Goal: Information Seeking & Learning: Learn about a topic

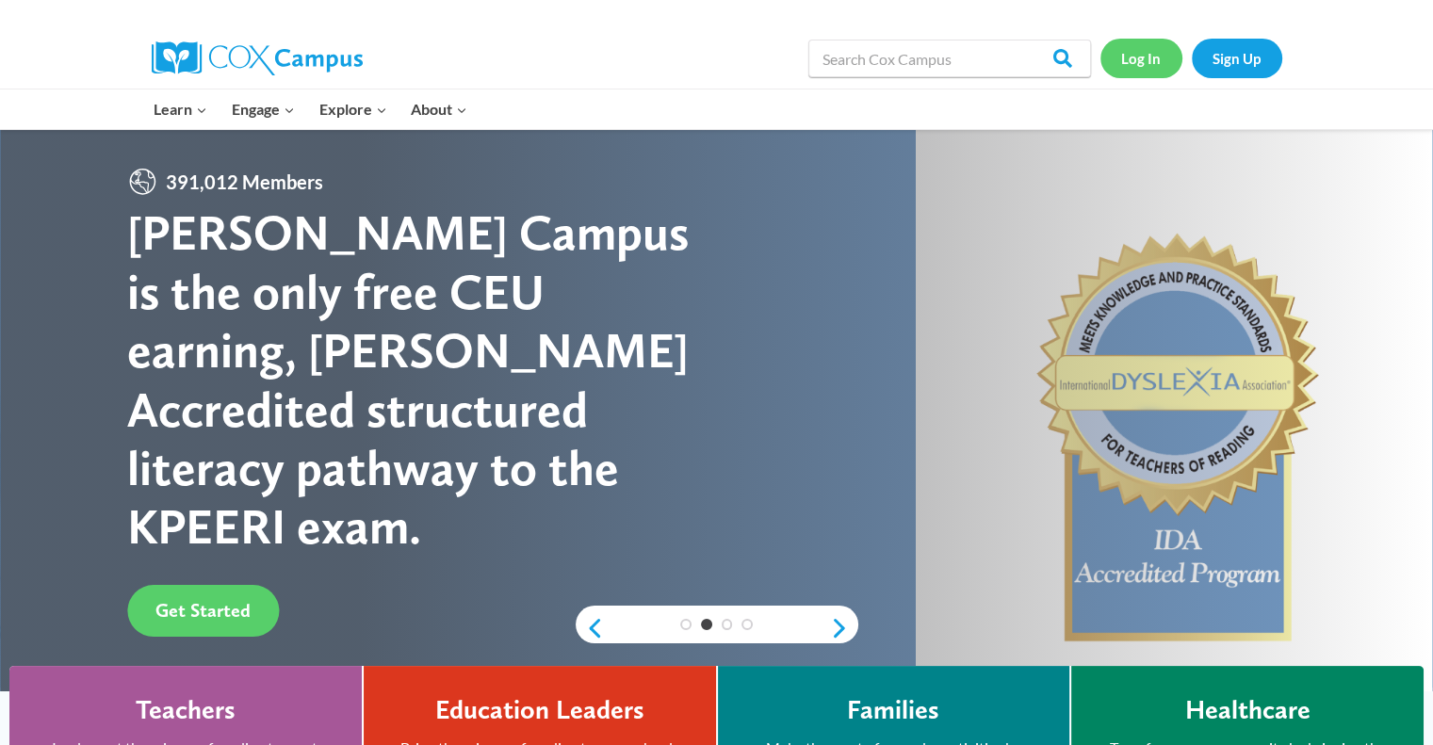
click at [1138, 59] on link "Log In" at bounding box center [1142, 58] width 82 height 39
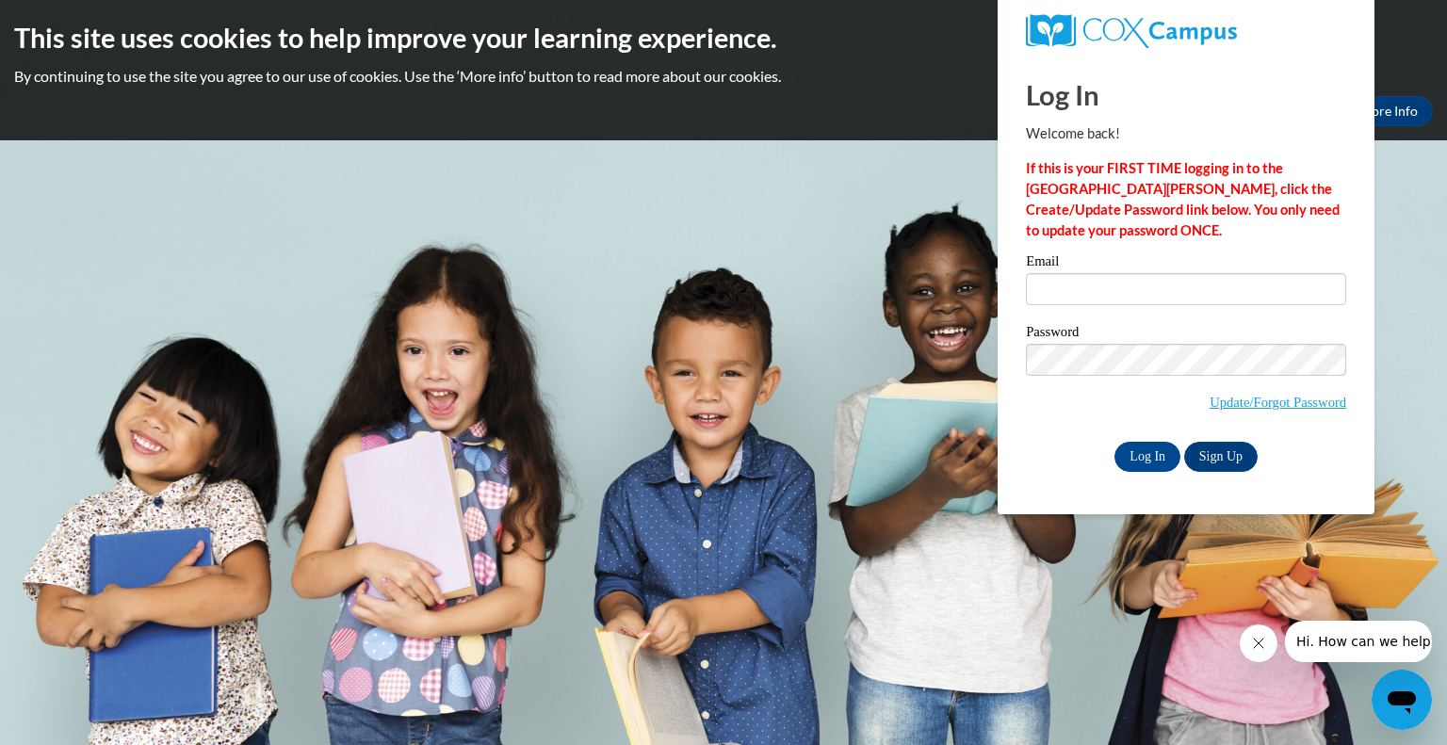
click at [1122, 253] on div "Log In Welcome back! If this is your FIRST TIME logging in to the NEW Cox Campu…" at bounding box center [1186, 265] width 320 height 416
click at [1067, 286] on input "Email" at bounding box center [1186, 289] width 320 height 32
type input "naomi.kulhawy@my.viu.ca"
click at [1150, 455] on input "Log In" at bounding box center [1148, 457] width 66 height 30
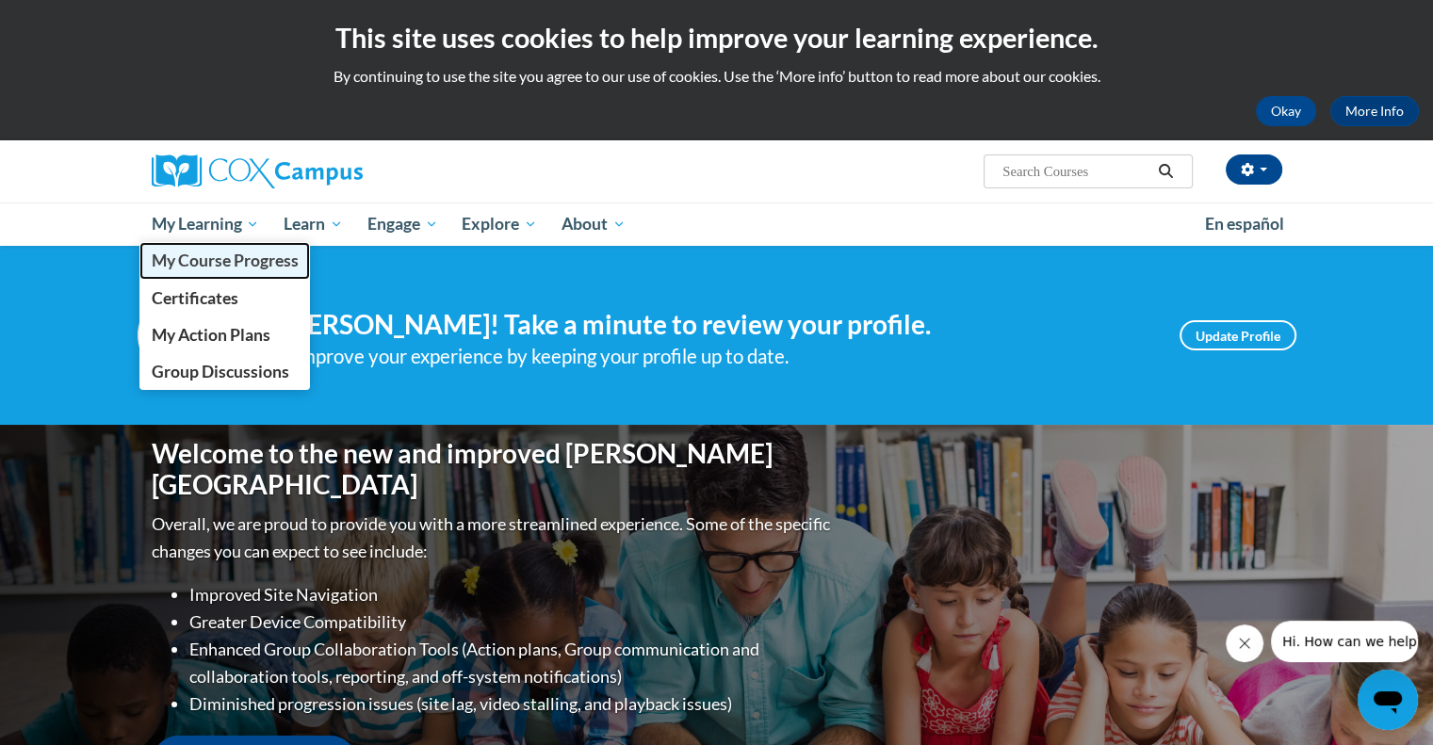
click at [214, 261] on span "My Course Progress" at bounding box center [224, 261] width 147 height 20
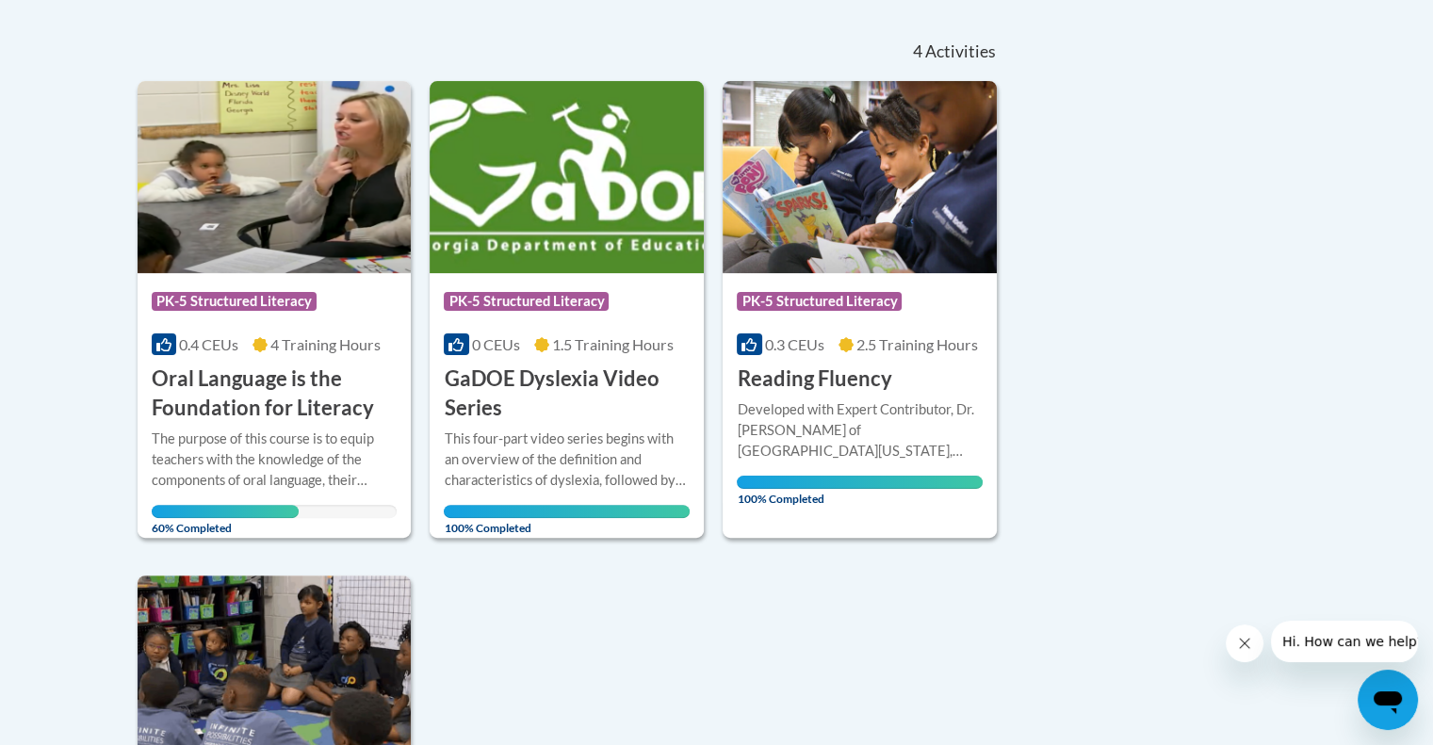
scroll to position [403, 0]
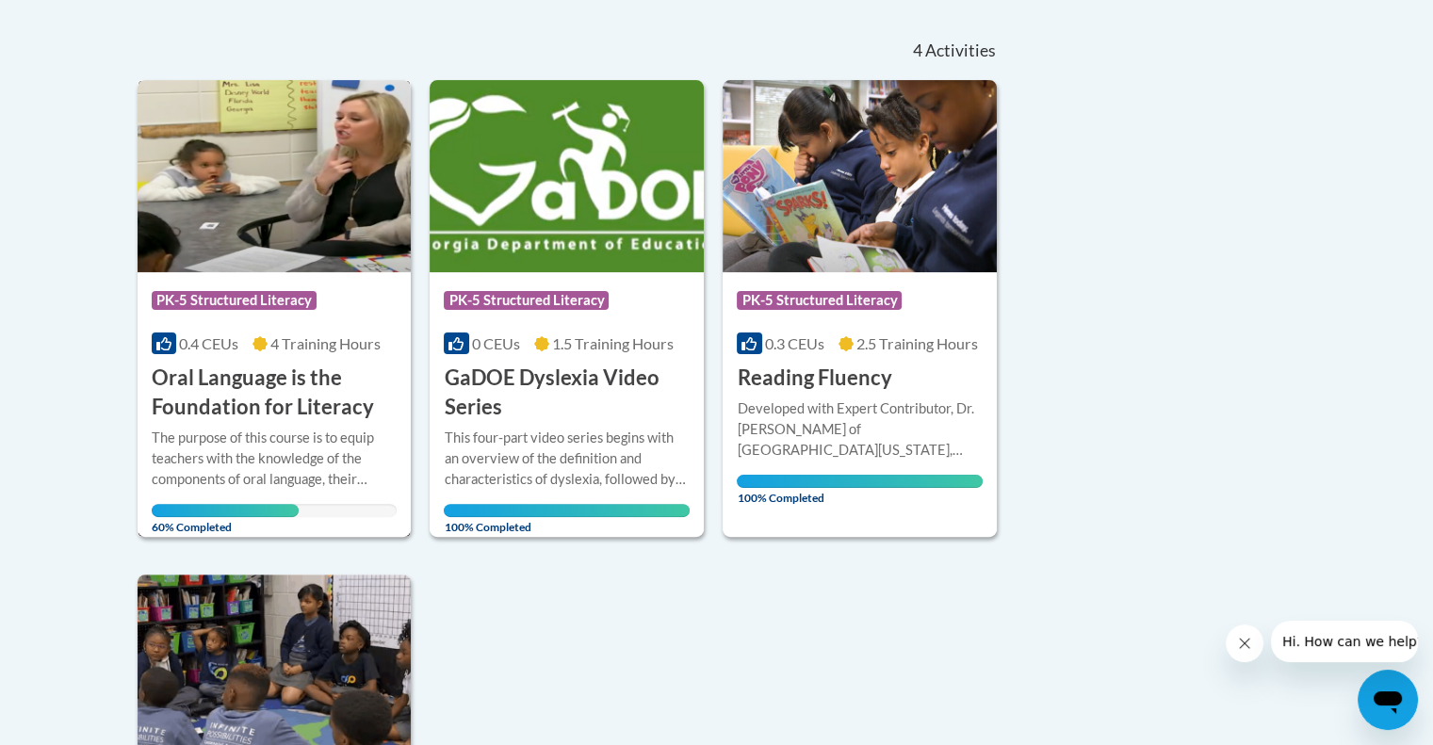
click at [256, 392] on h3 "Oral Language is the Foundation for Literacy" at bounding box center [275, 393] width 246 height 58
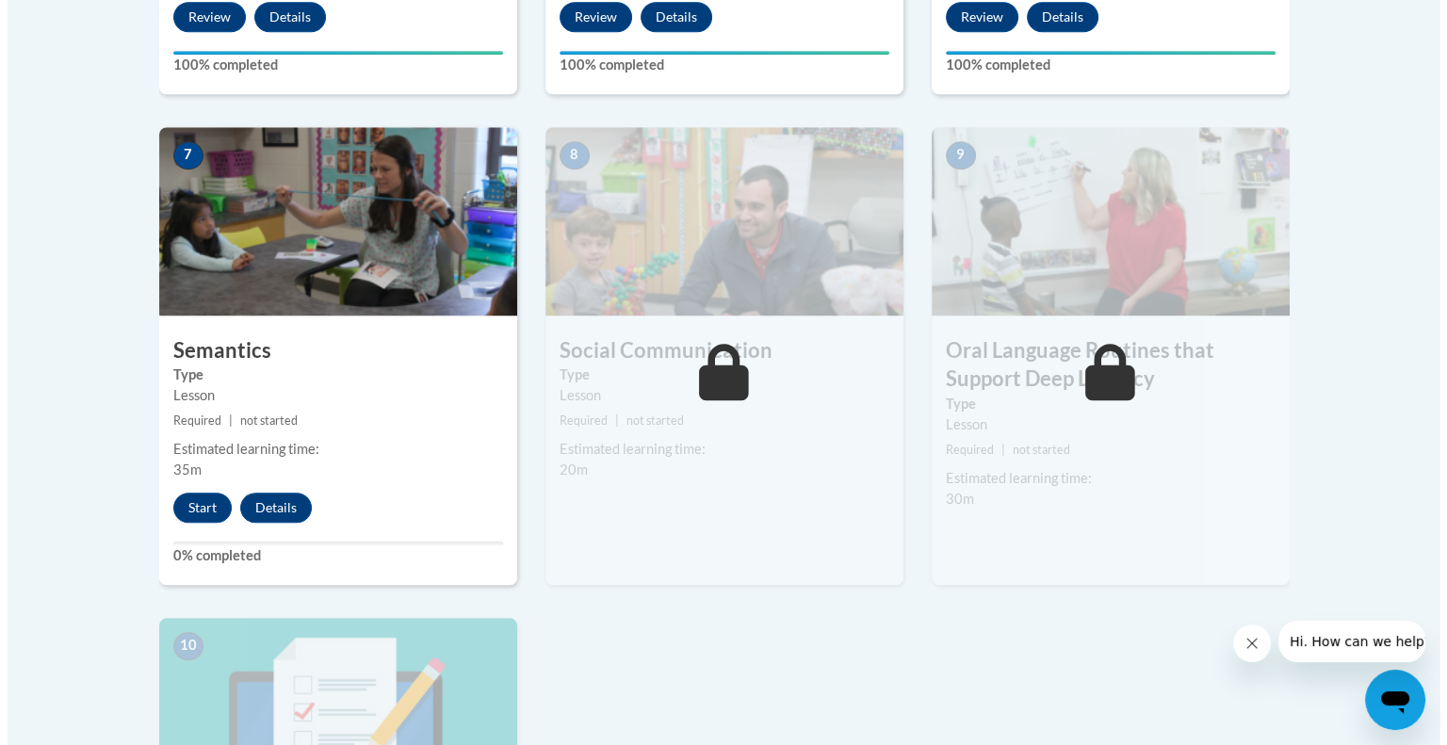
scroll to position [1582, 0]
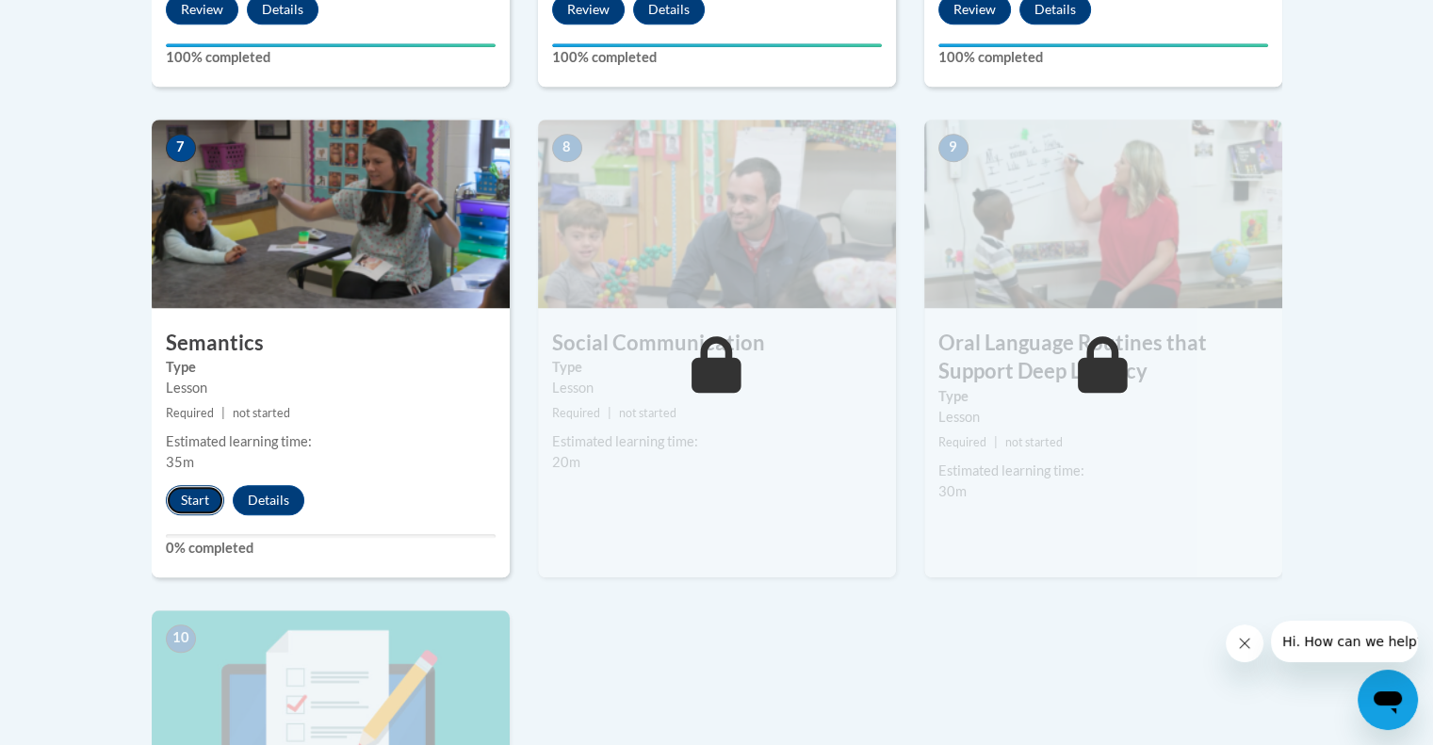
click at [188, 496] on button "Start" at bounding box center [195, 500] width 58 height 30
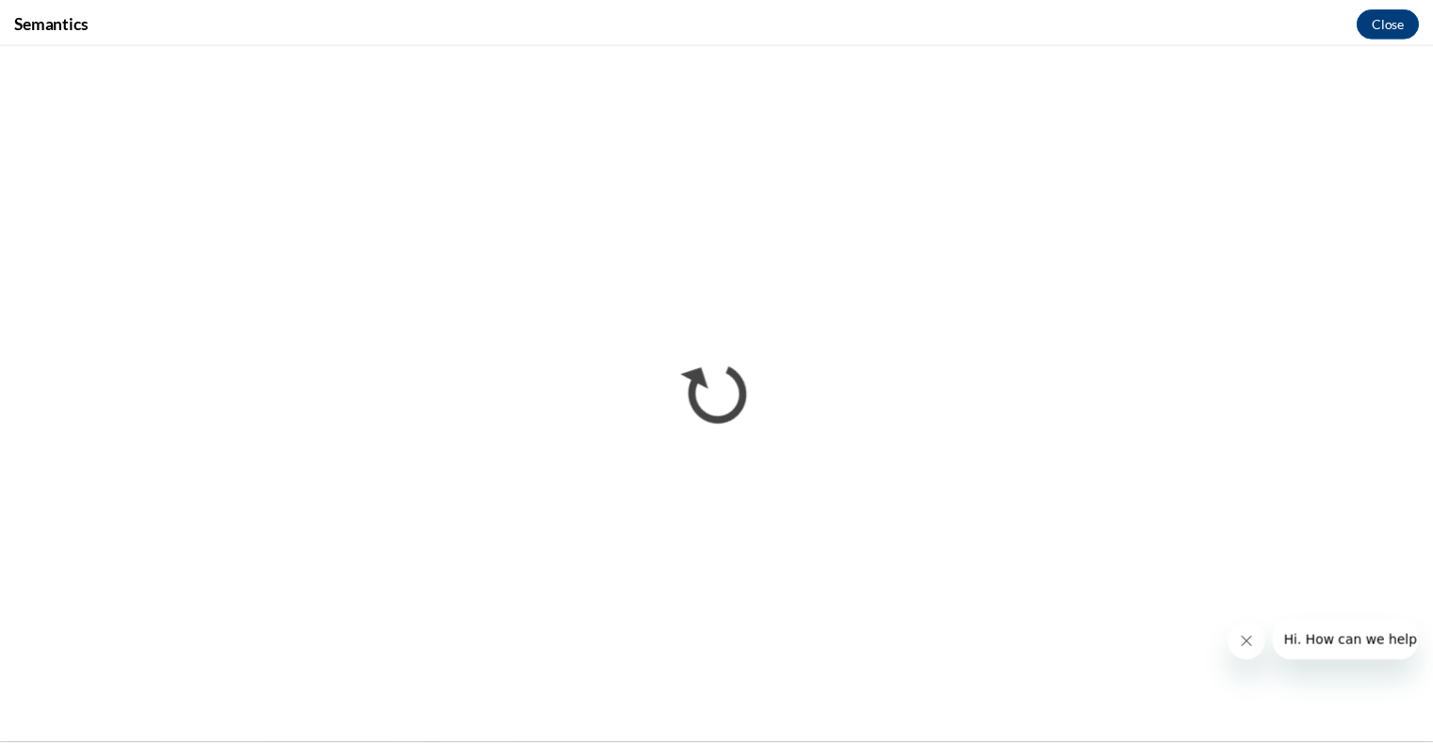
scroll to position [0, 0]
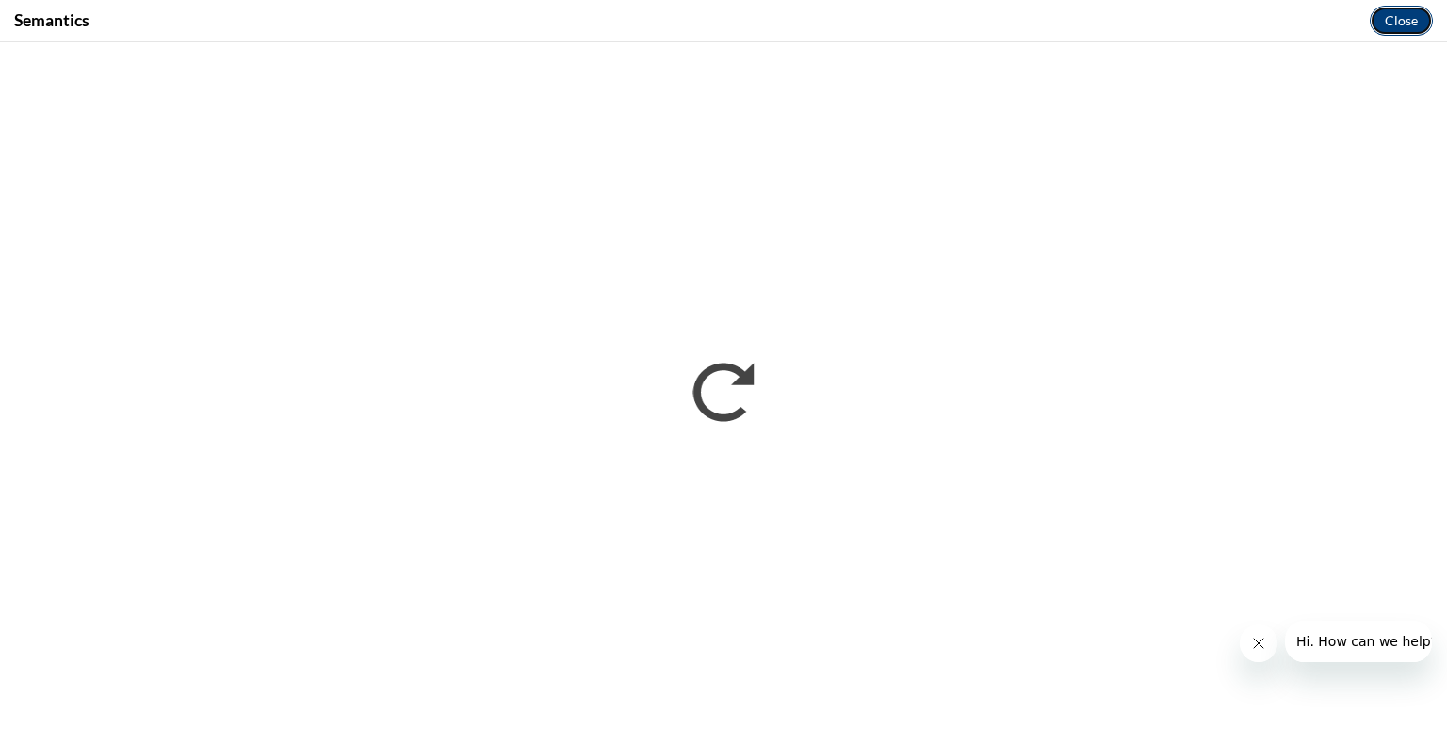
click at [1385, 18] on button "Close" at bounding box center [1401, 21] width 63 height 30
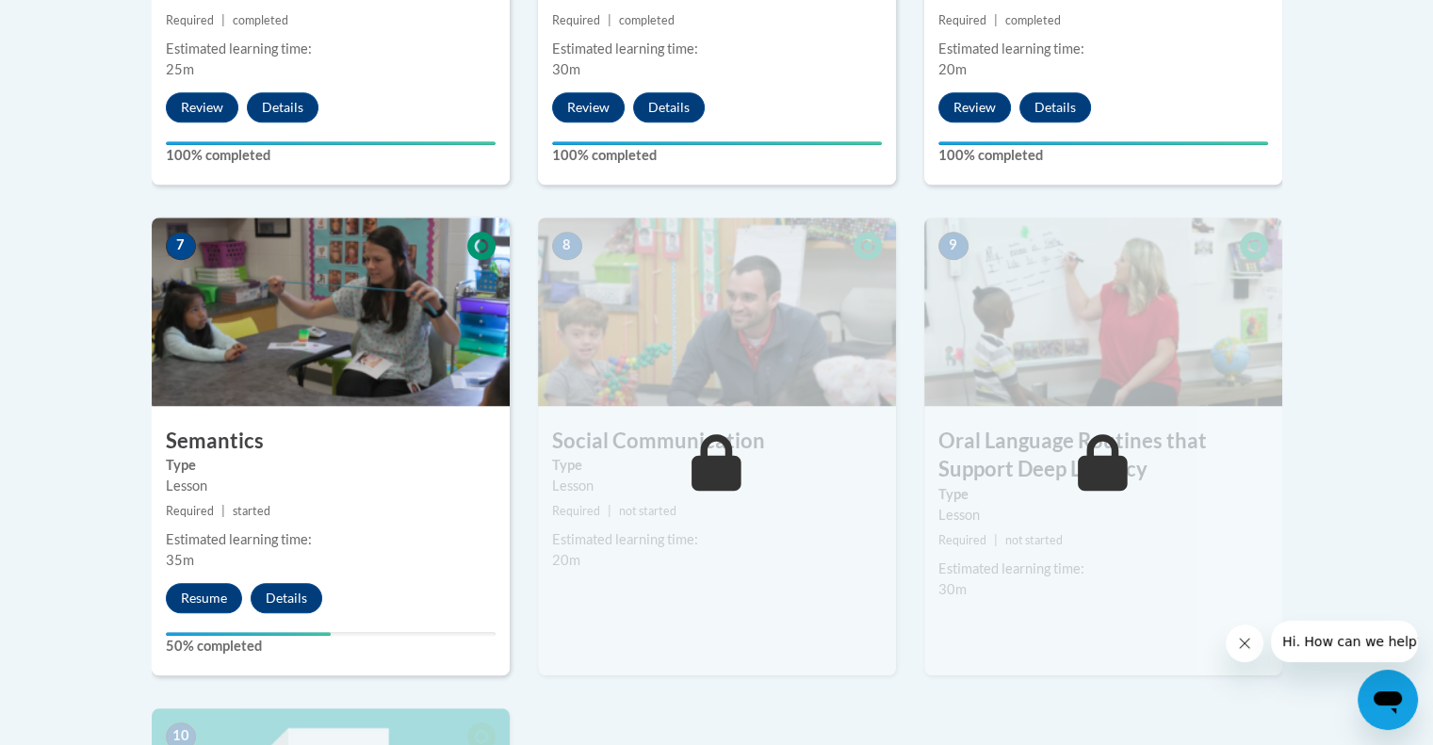
scroll to position [1481, 0]
